Goal: Check status: Check status

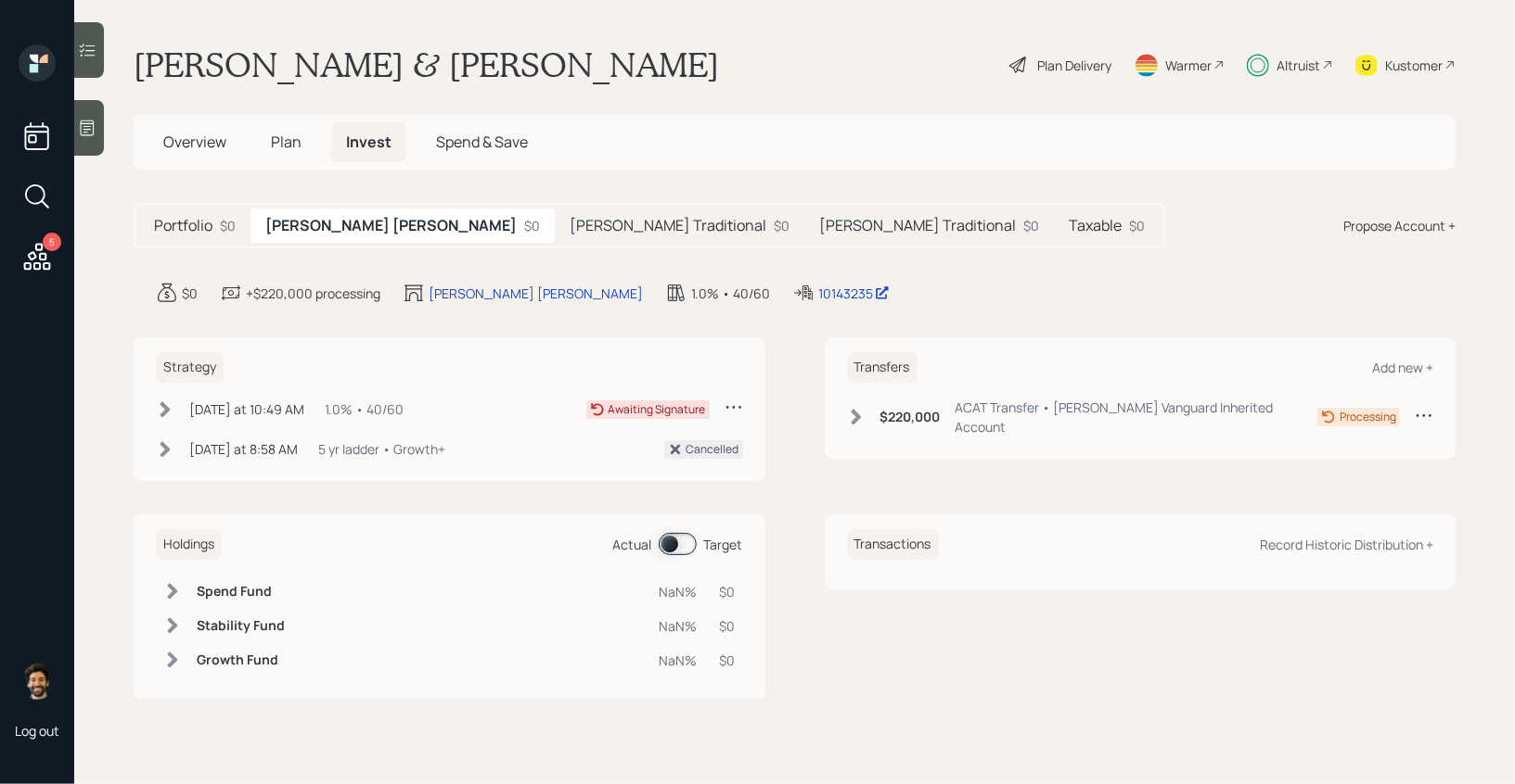
click at [569, 232] on h5 "[PERSON_NAME] Traditional" at bounding box center [667, 225] width 197 height 18
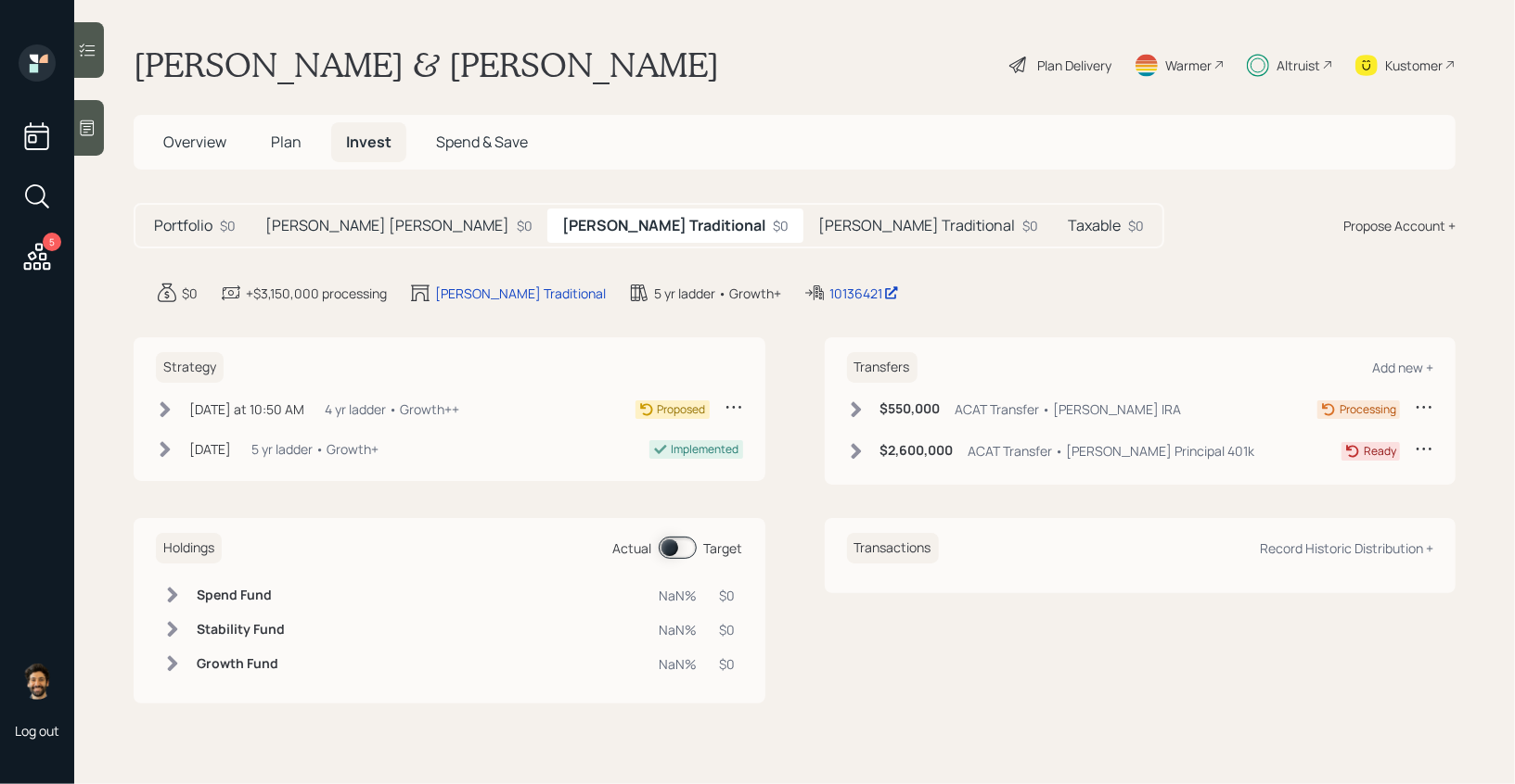
click at [818, 225] on h5 "[PERSON_NAME] Traditional" at bounding box center [916, 225] width 197 height 18
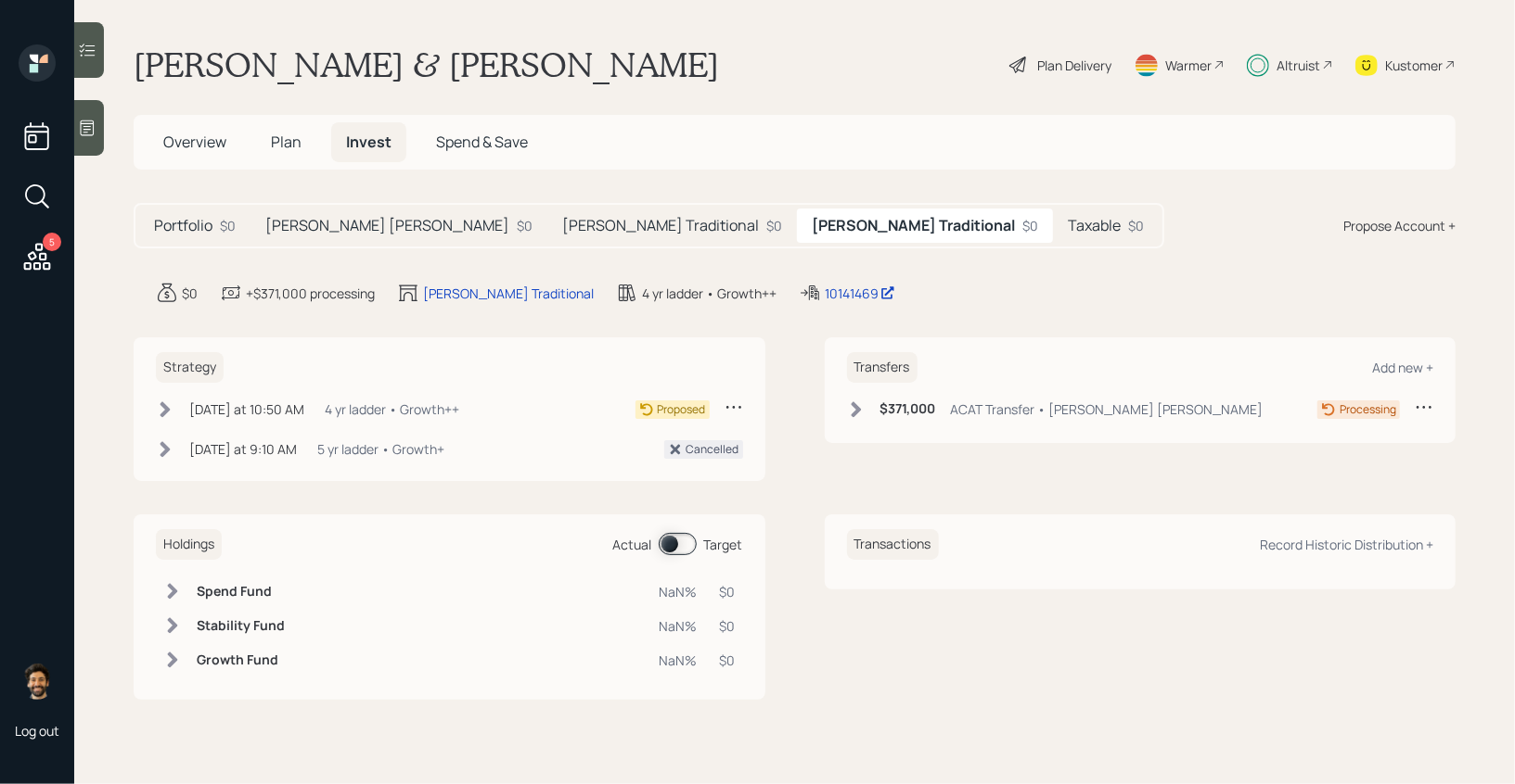
click at [1067, 232] on h5 "Taxable" at bounding box center [1094, 225] width 53 height 18
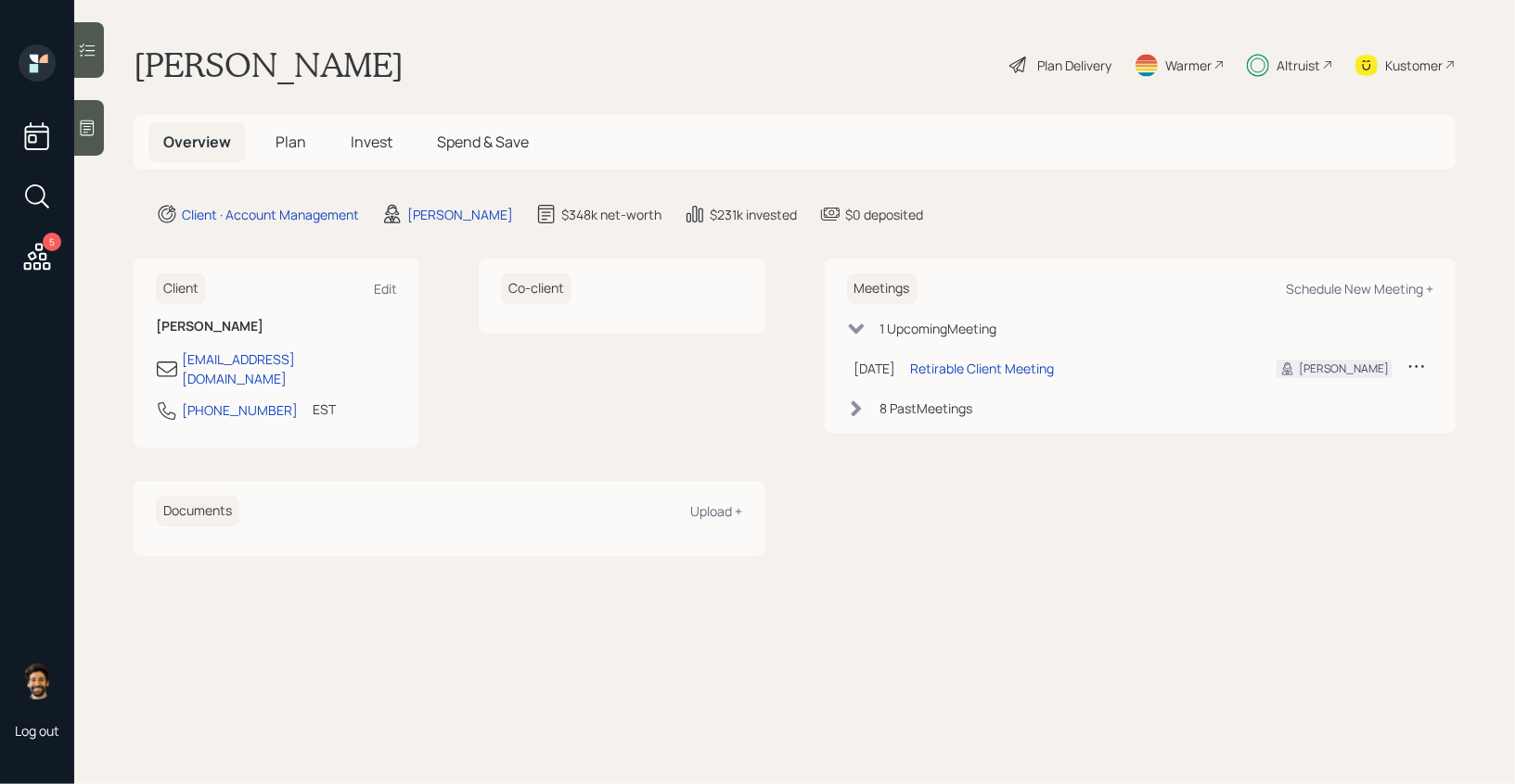
click at [379, 156] on h5 "Invest" at bounding box center [371, 142] width 72 height 40
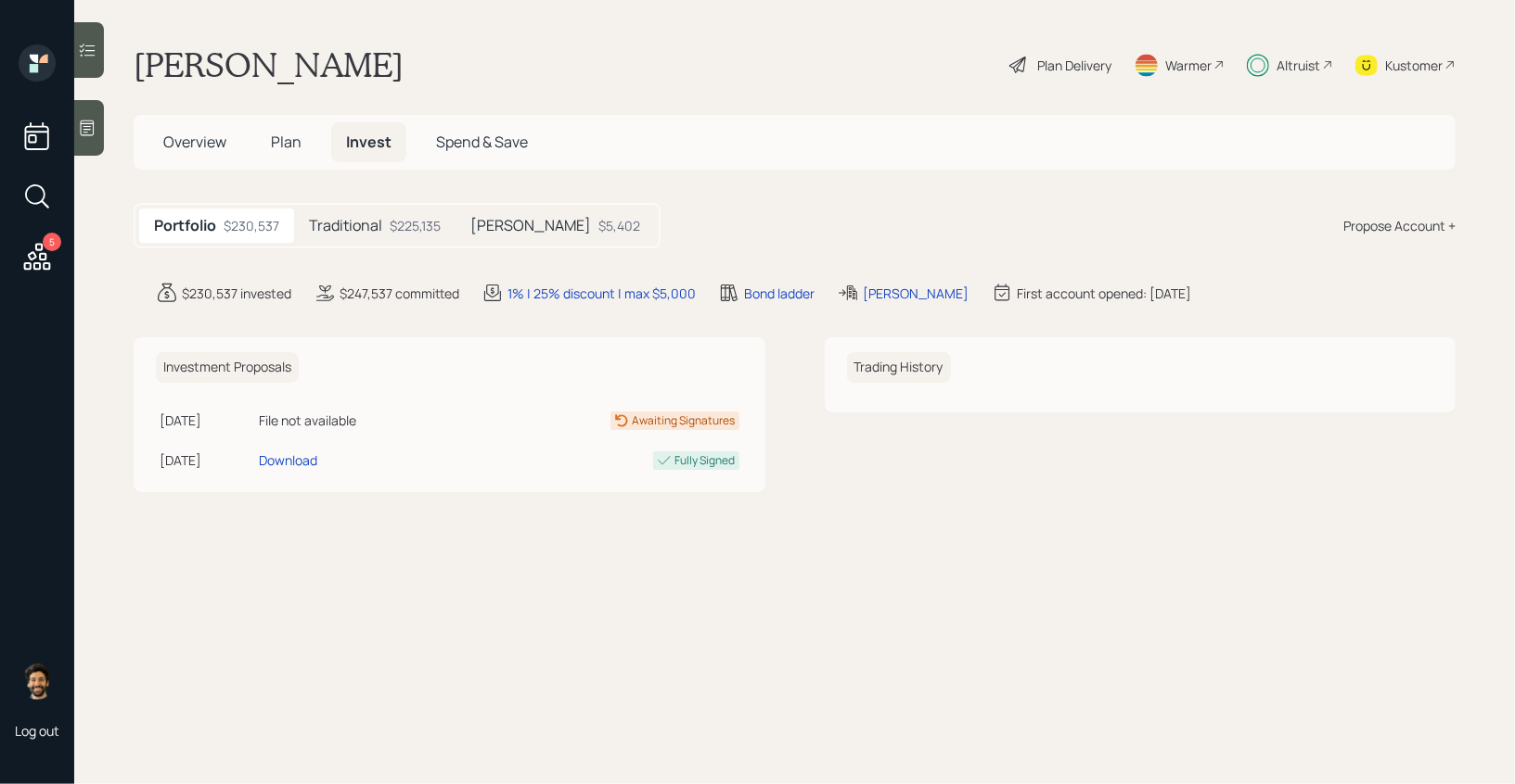
click at [532, 237] on div "Roth $5,402" at bounding box center [555, 225] width 200 height 34
